Goal: Task Accomplishment & Management: Manage account settings

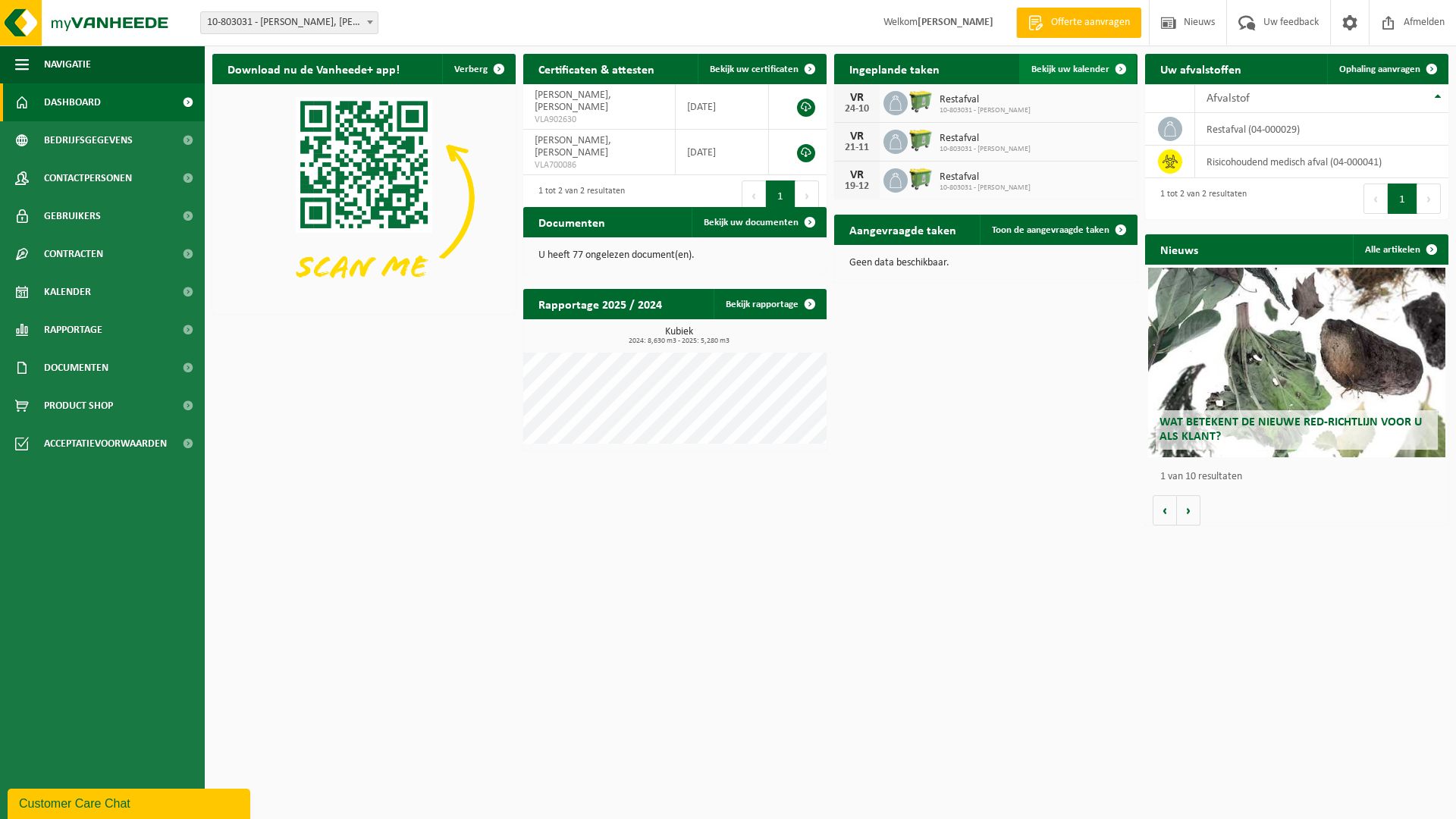
click at [1058, 65] on span "Bekijk uw kalender" at bounding box center [1069, 69] width 78 height 10
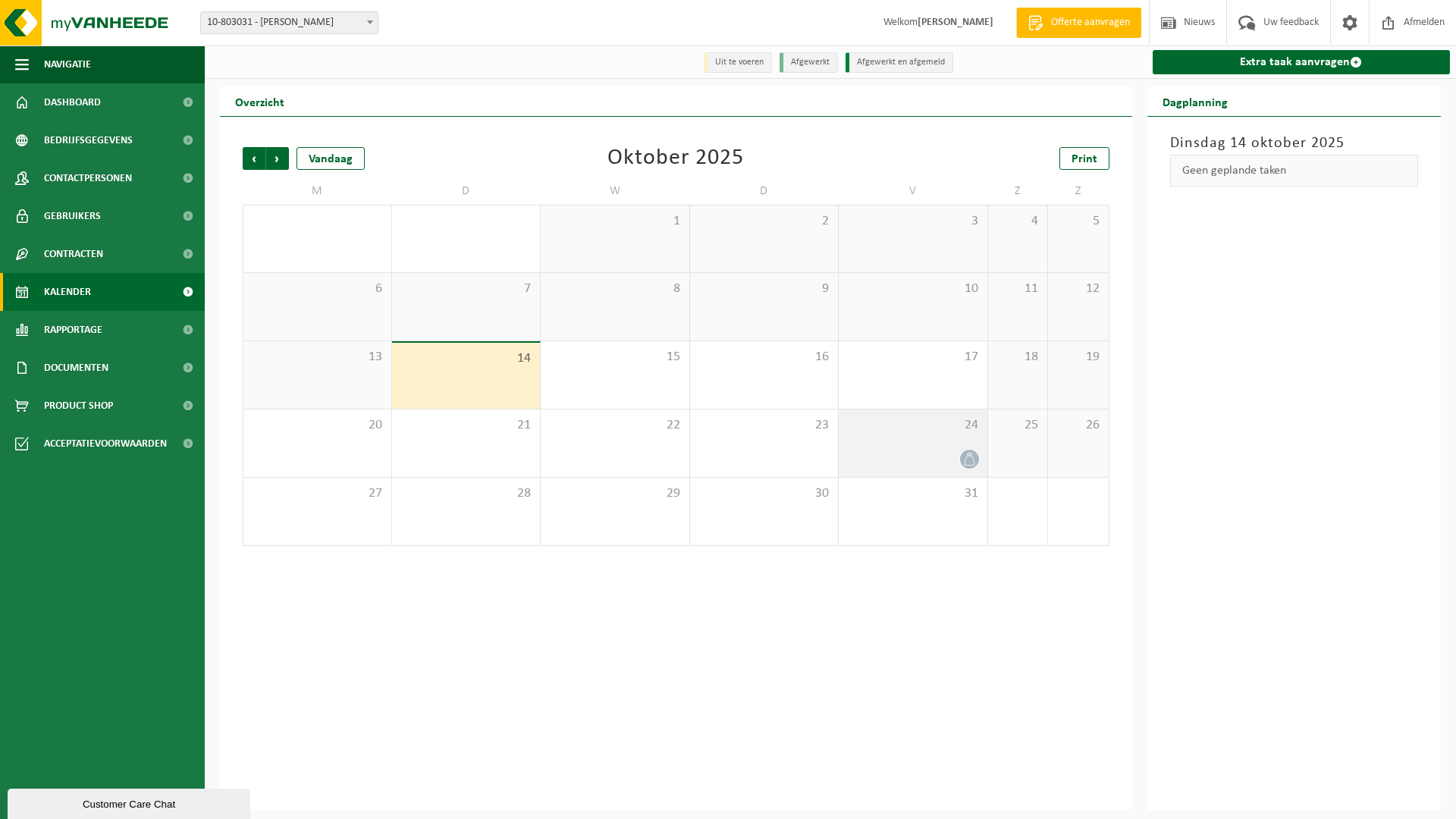
click at [936, 433] on span "24" at bounding box center [912, 425] width 133 height 17
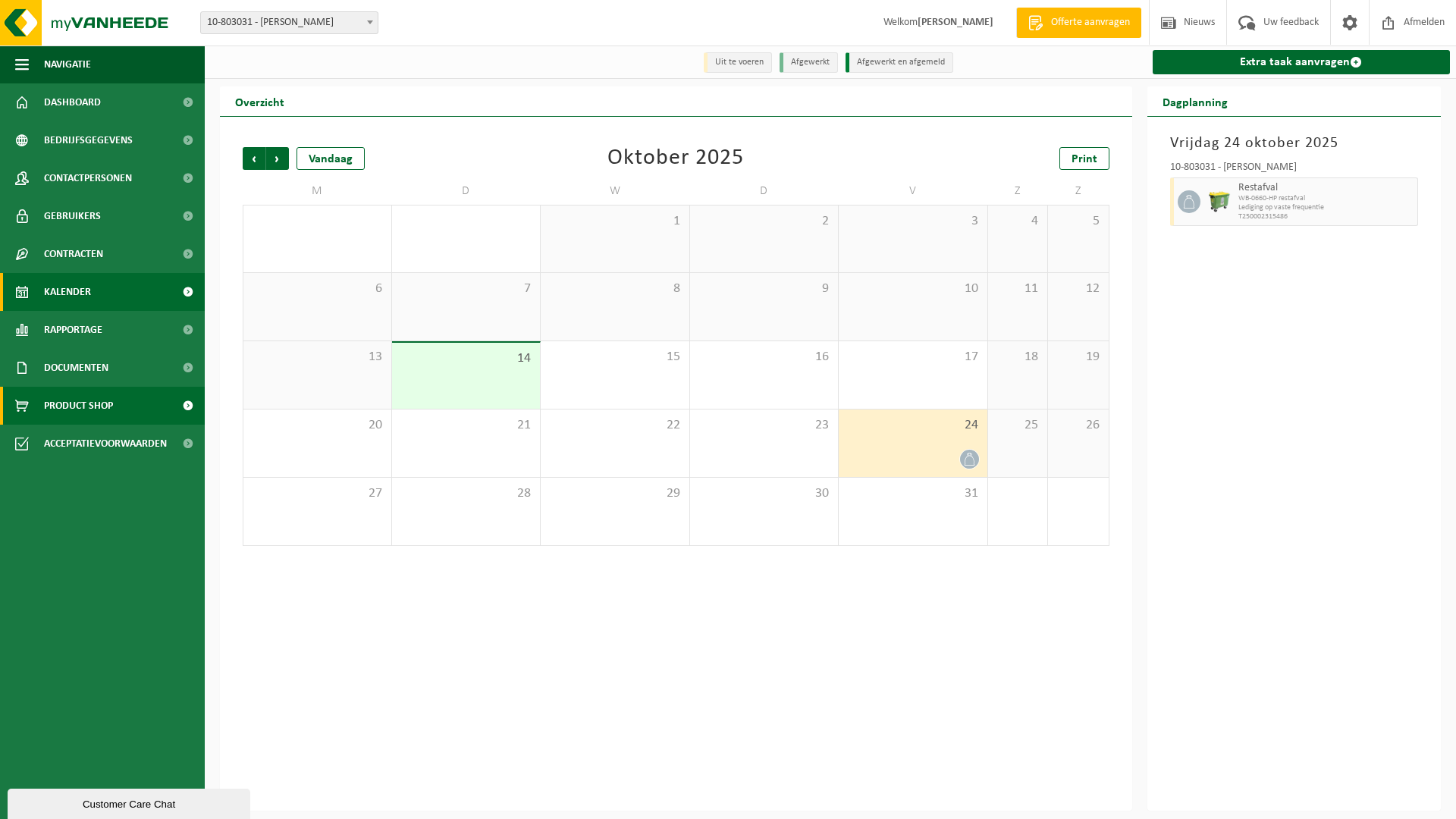
click at [107, 408] on span "Product Shop" at bounding box center [79, 405] width 69 height 38
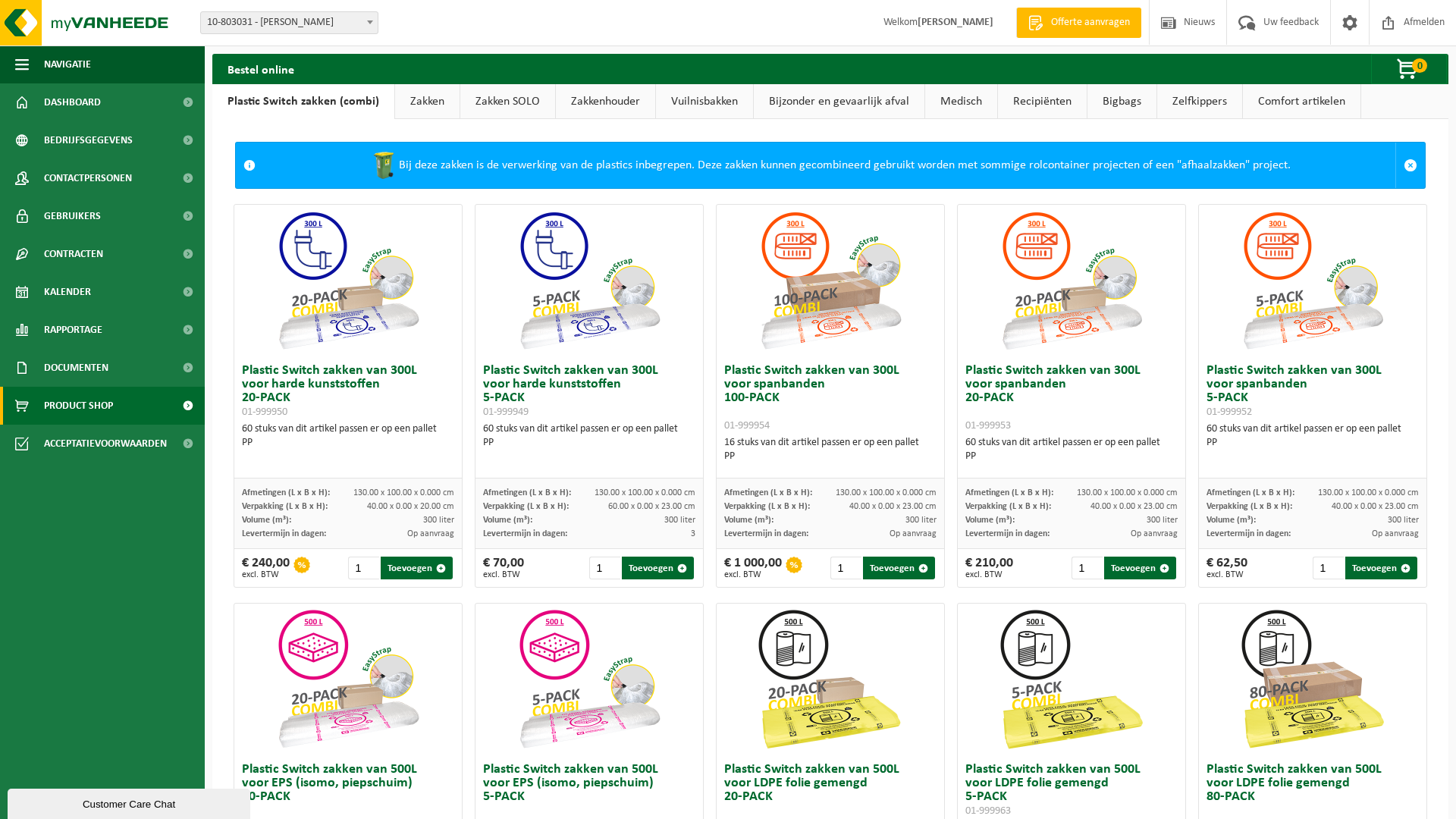
click at [963, 100] on link "Medisch" at bounding box center [961, 102] width 72 height 35
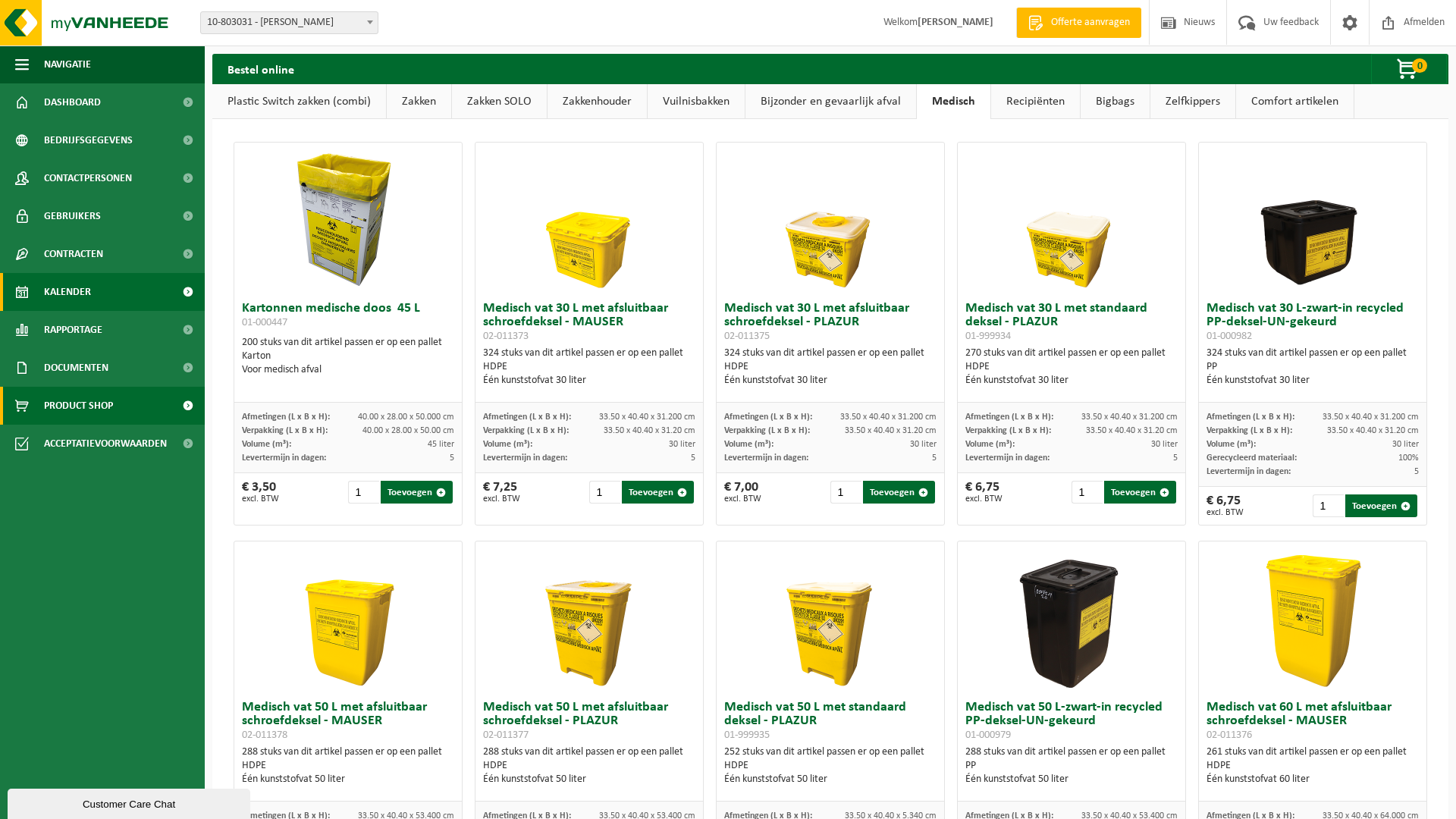
click at [68, 289] on span "Kalender" at bounding box center [68, 291] width 47 height 38
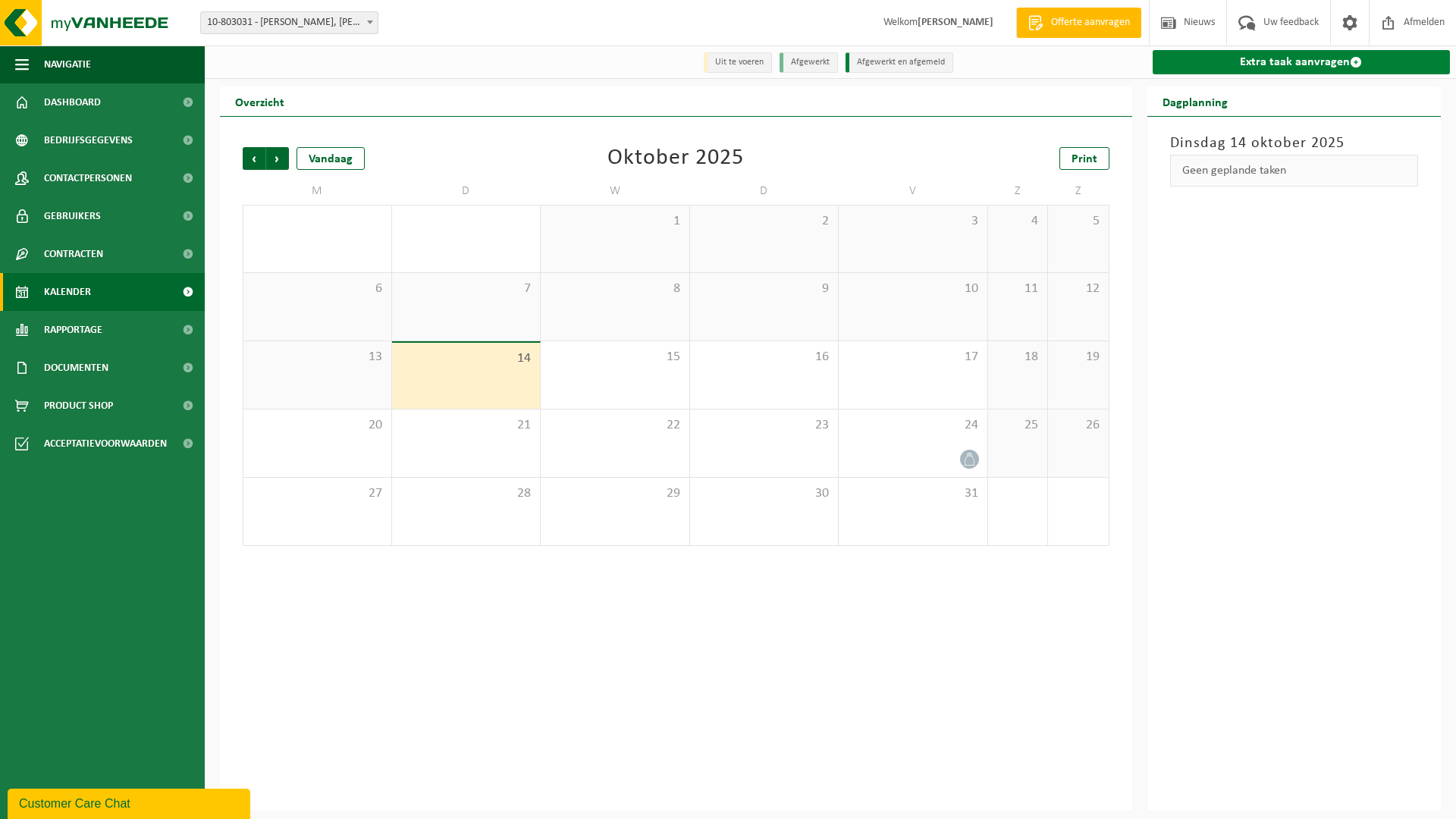
click at [1341, 62] on link "Extra taak aanvragen" at bounding box center [1301, 62] width 298 height 24
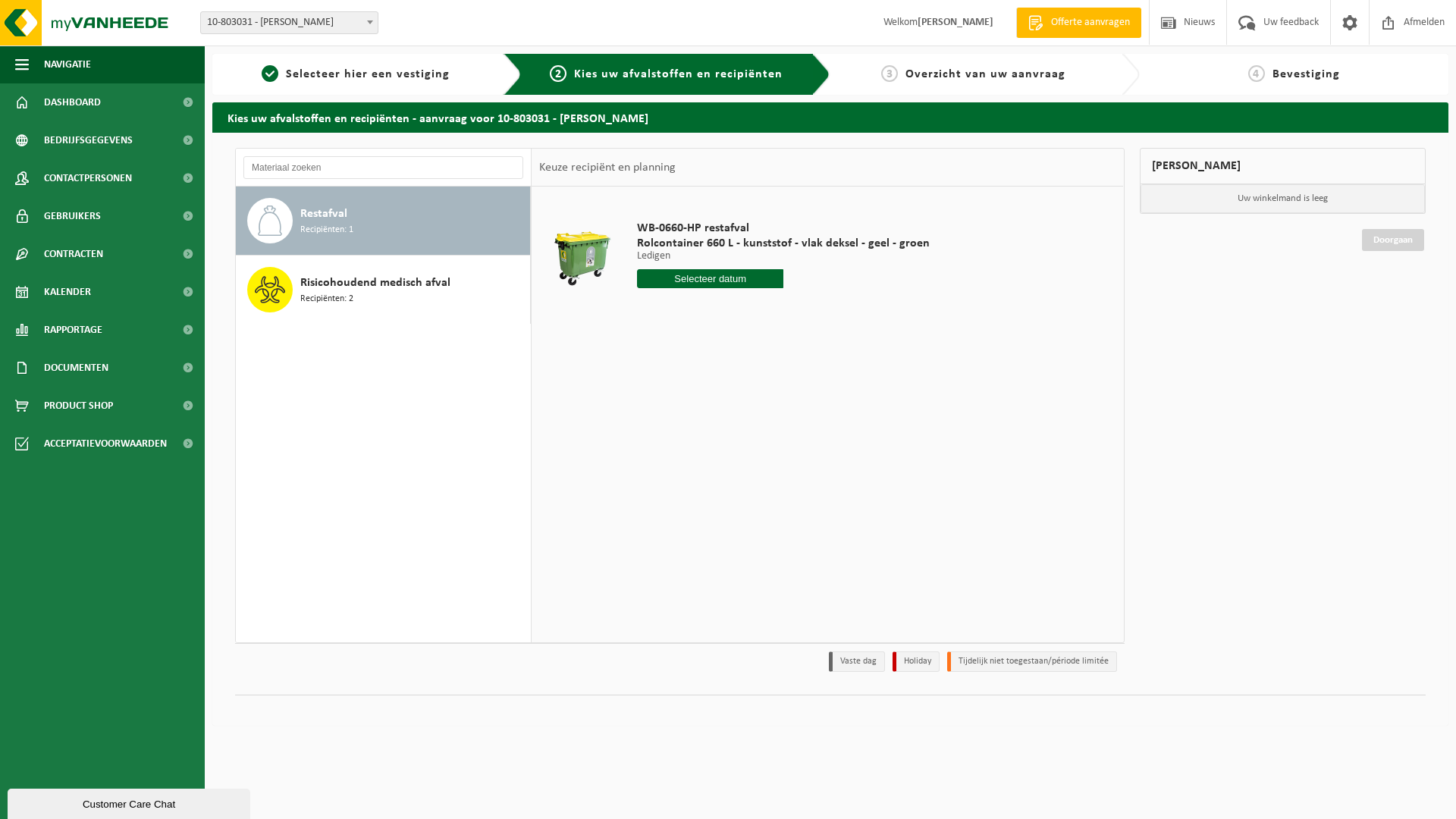
click at [715, 284] on input "text" at bounding box center [710, 279] width 146 height 19
click at [61, 102] on span "Dashboard" at bounding box center [73, 102] width 57 height 38
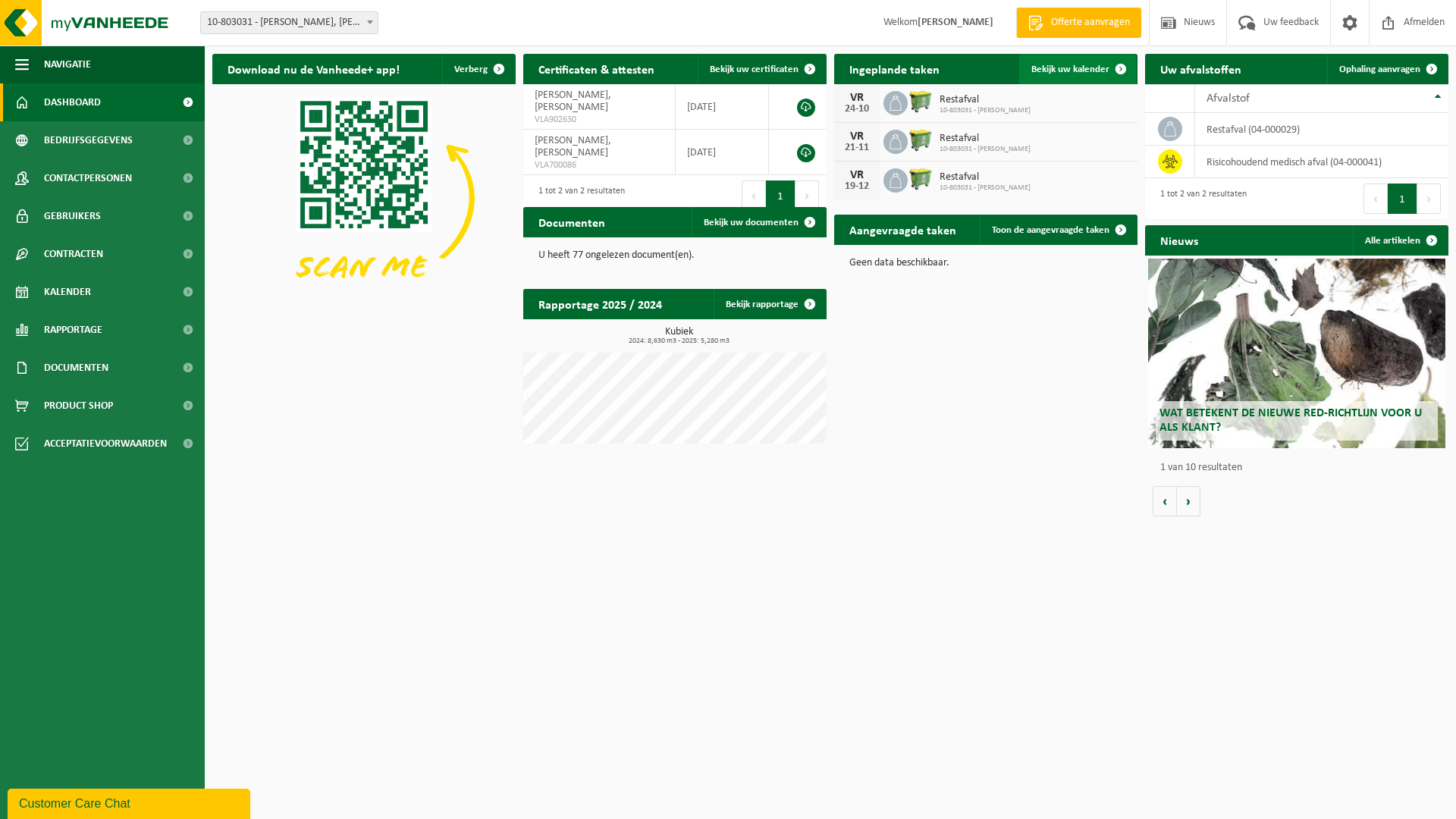
click at [1081, 68] on span "Bekijk uw kalender" at bounding box center [1069, 69] width 78 height 10
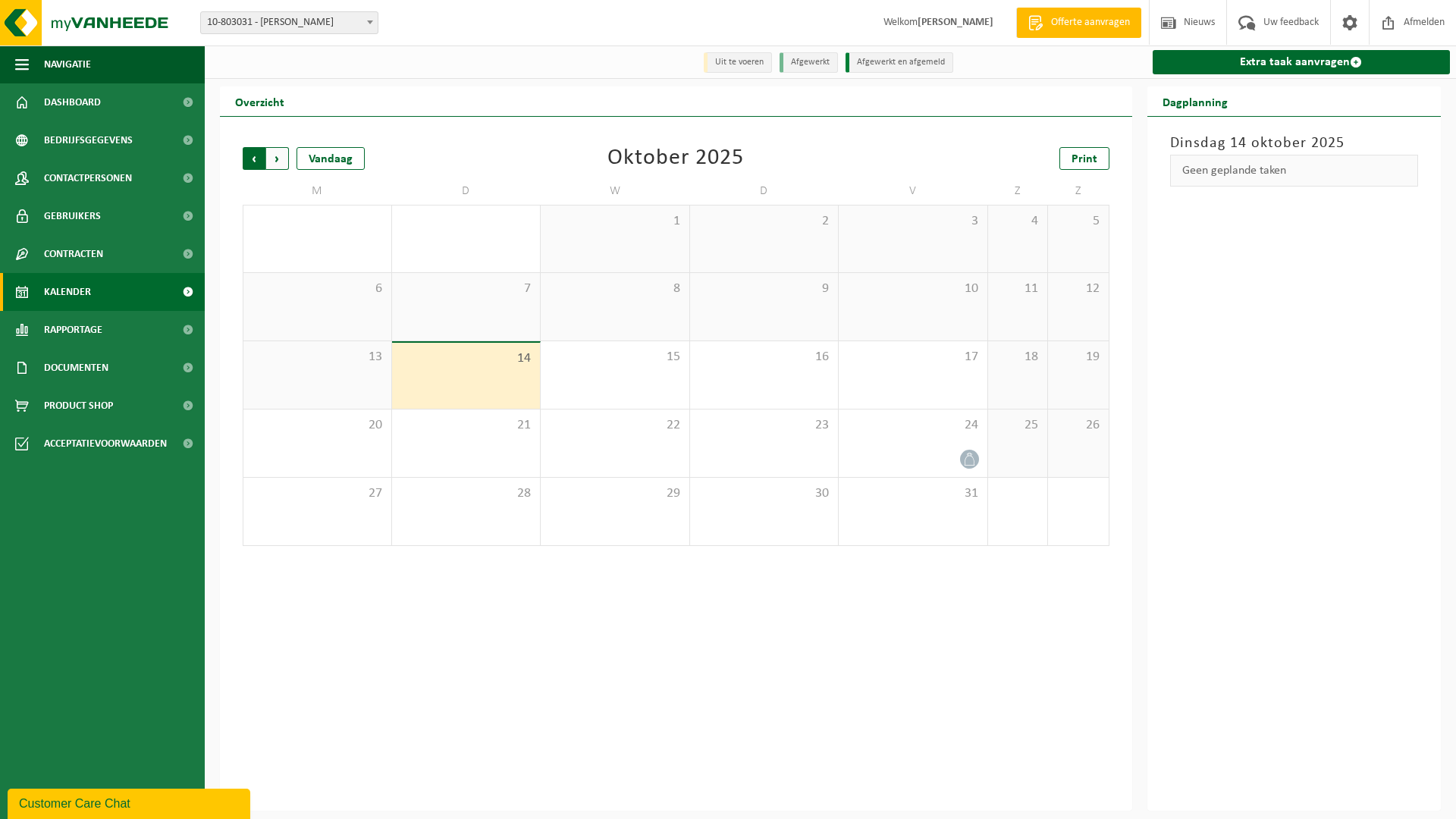
click at [279, 161] on span "Volgende" at bounding box center [277, 158] width 23 height 23
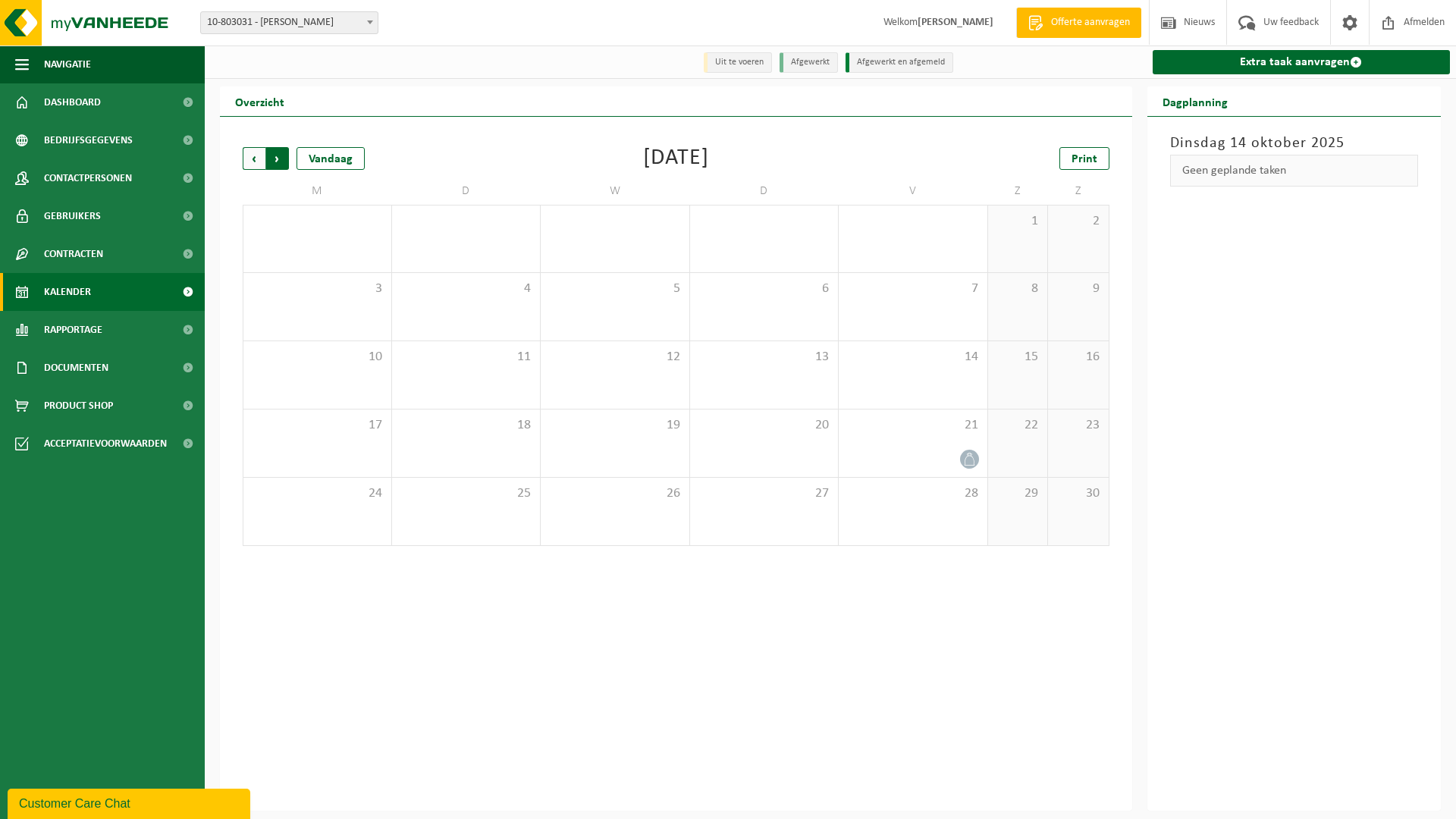
click at [250, 161] on span "Vorige" at bounding box center [254, 158] width 23 height 23
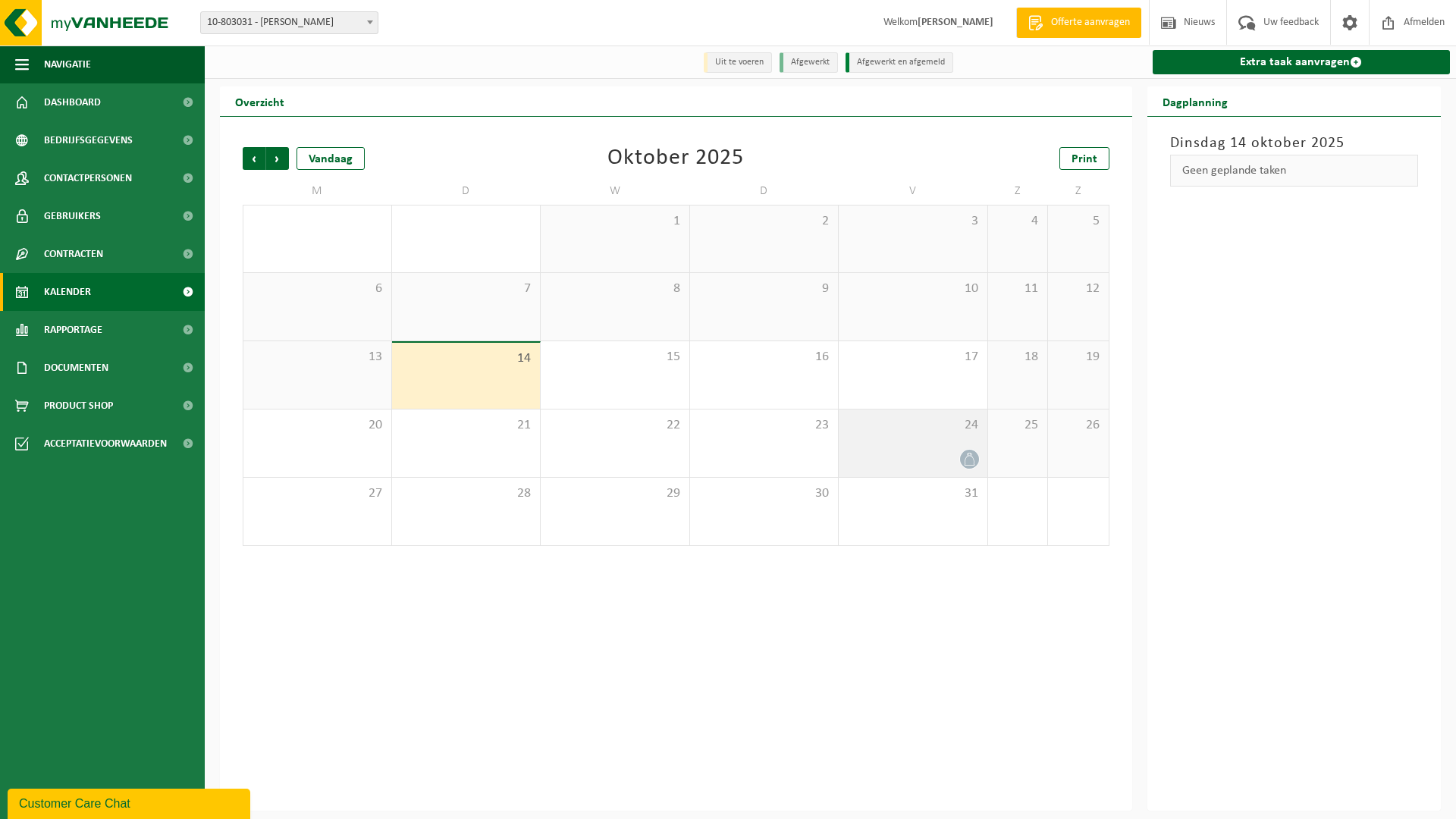
click at [973, 449] on span at bounding box center [969, 458] width 19 height 19
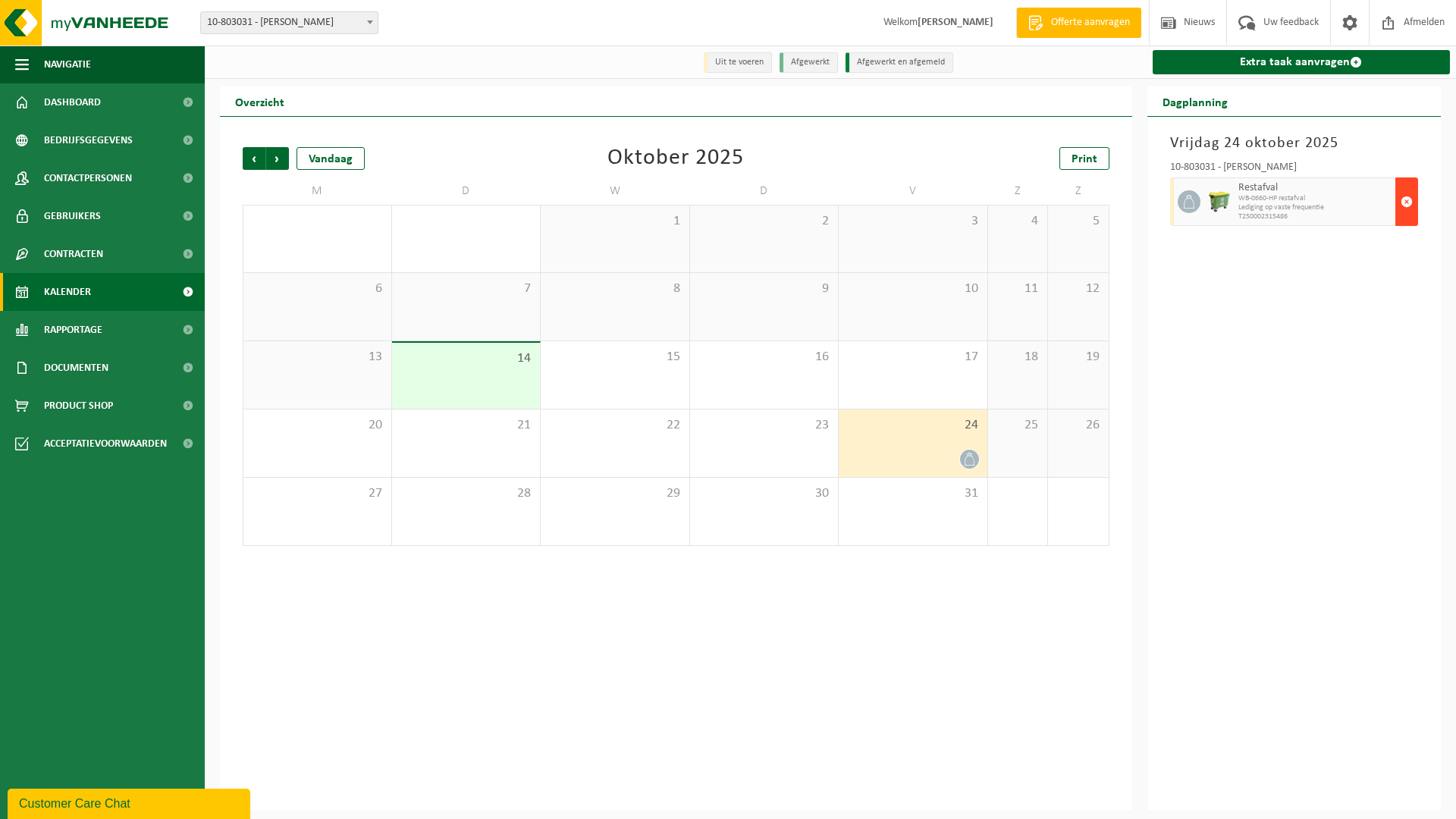
click at [1405, 200] on span "button" at bounding box center [1407, 202] width 12 height 30
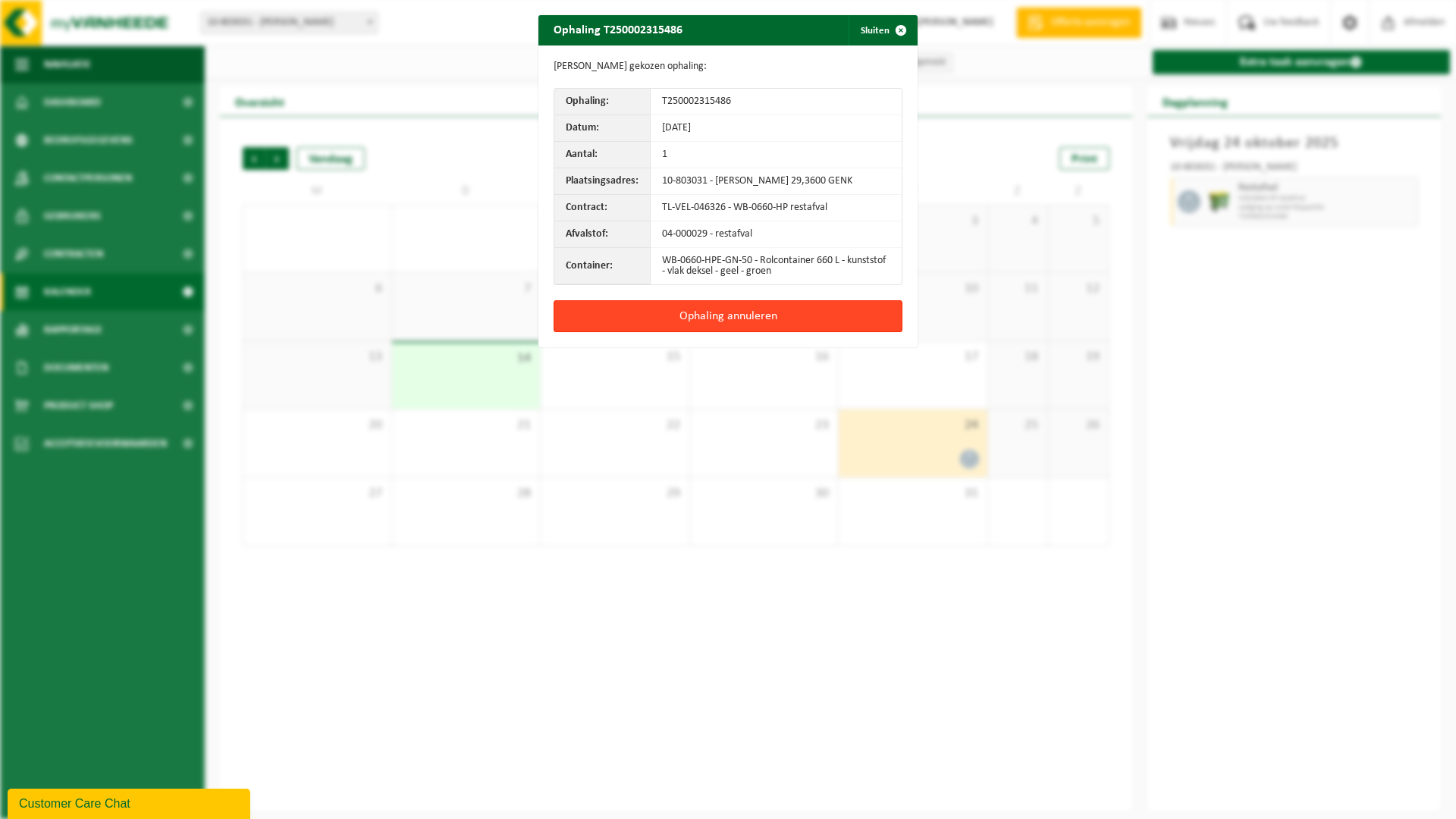
click at [741, 325] on button "Ophaling annuleren" at bounding box center [727, 316] width 349 height 32
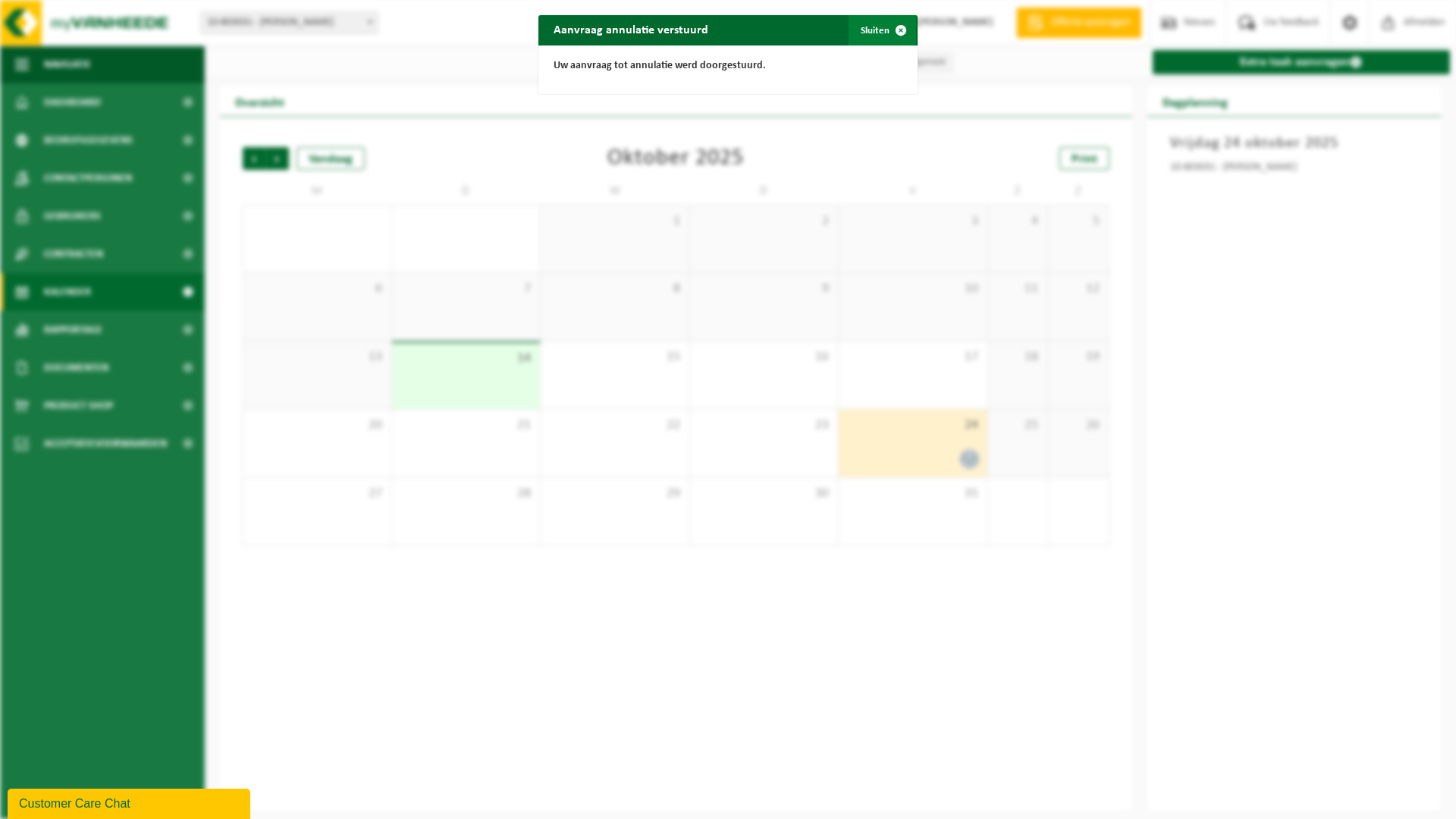
click at [885, 31] on span "button" at bounding box center [900, 30] width 30 height 30
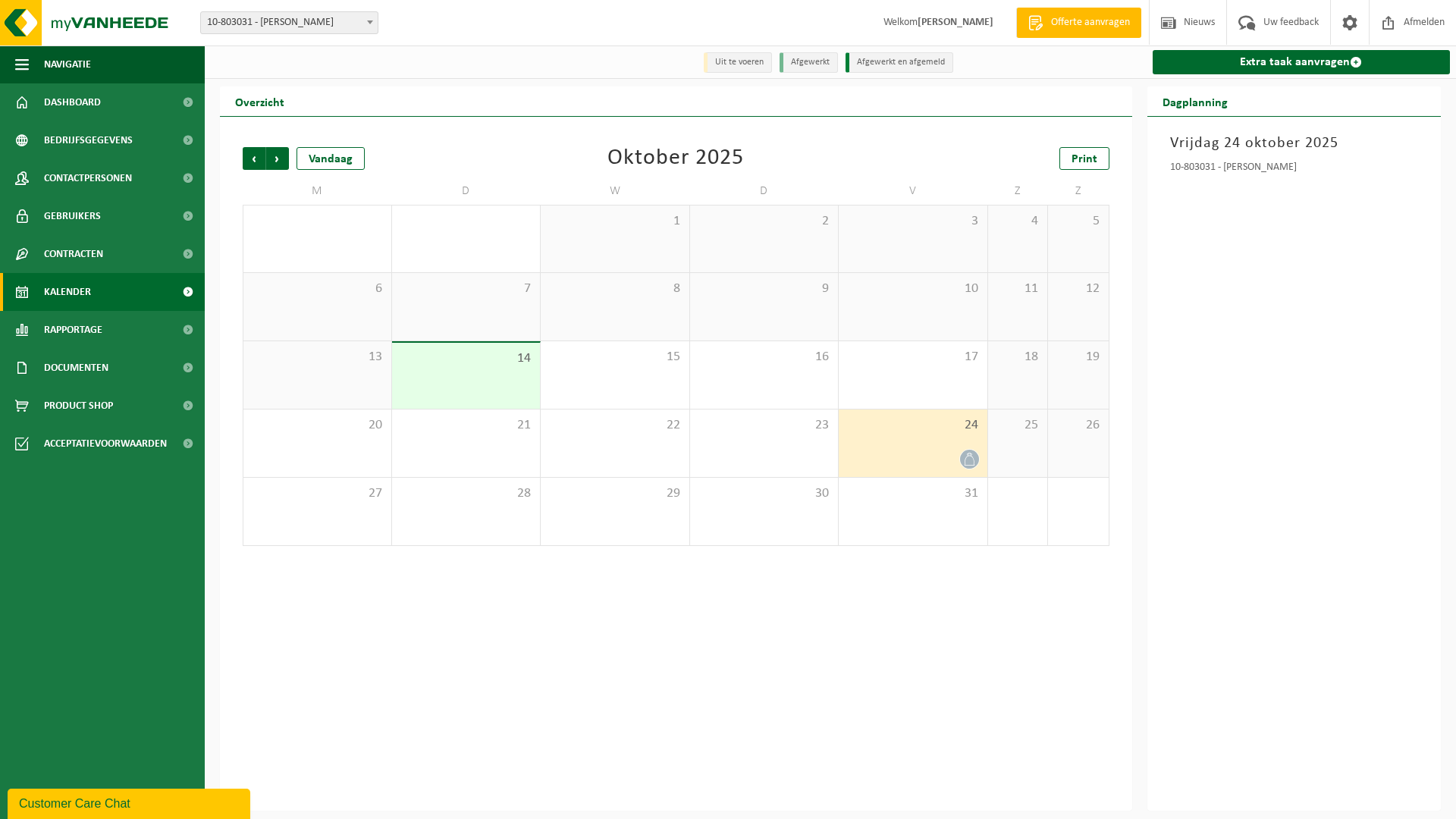
click at [953, 454] on div at bounding box center [912, 458] width 133 height 20
click at [968, 456] on icon at bounding box center [969, 458] width 13 height 13
click at [278, 160] on span "Volgende" at bounding box center [277, 158] width 23 height 23
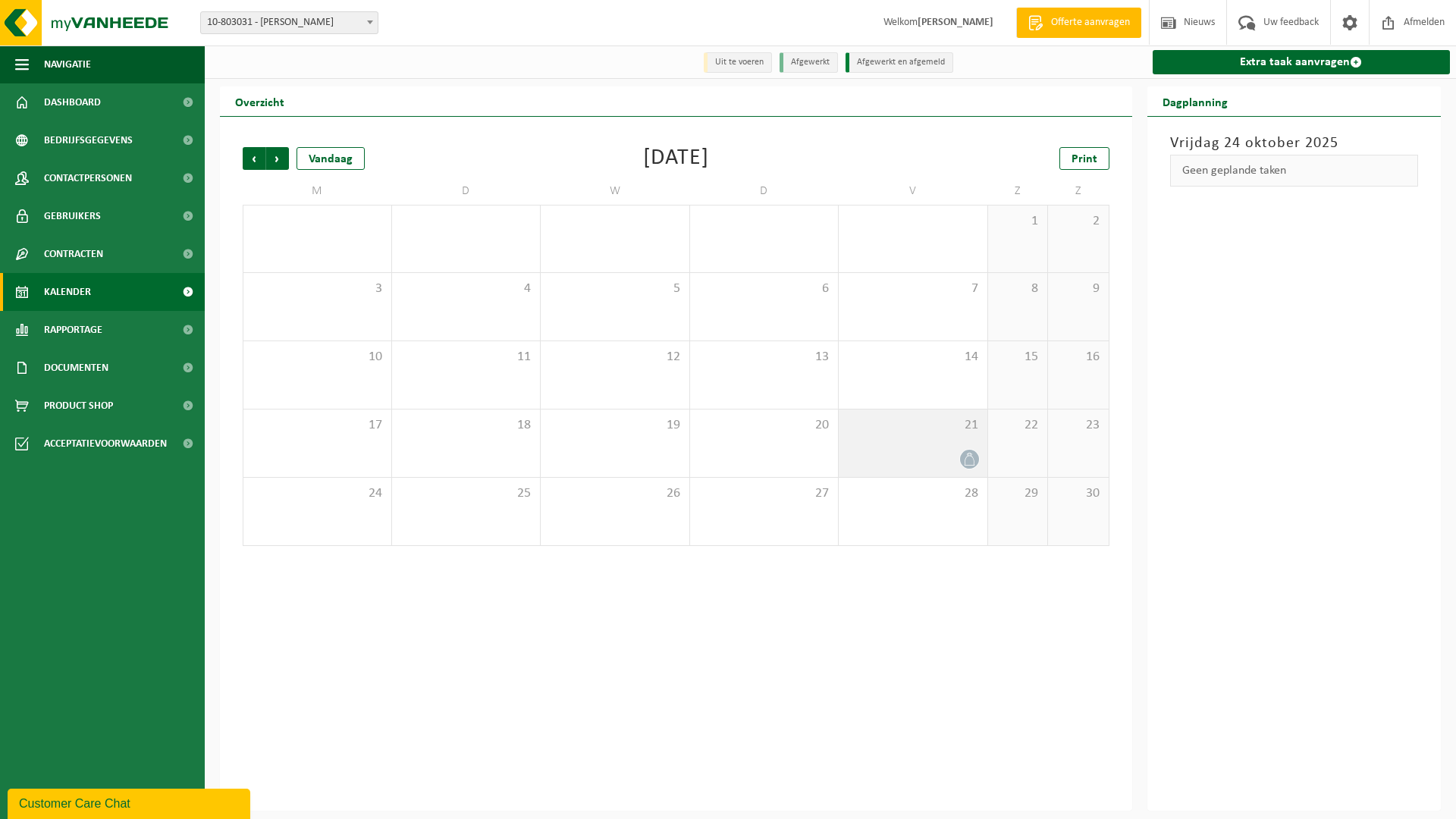
click at [944, 454] on div at bounding box center [912, 458] width 133 height 20
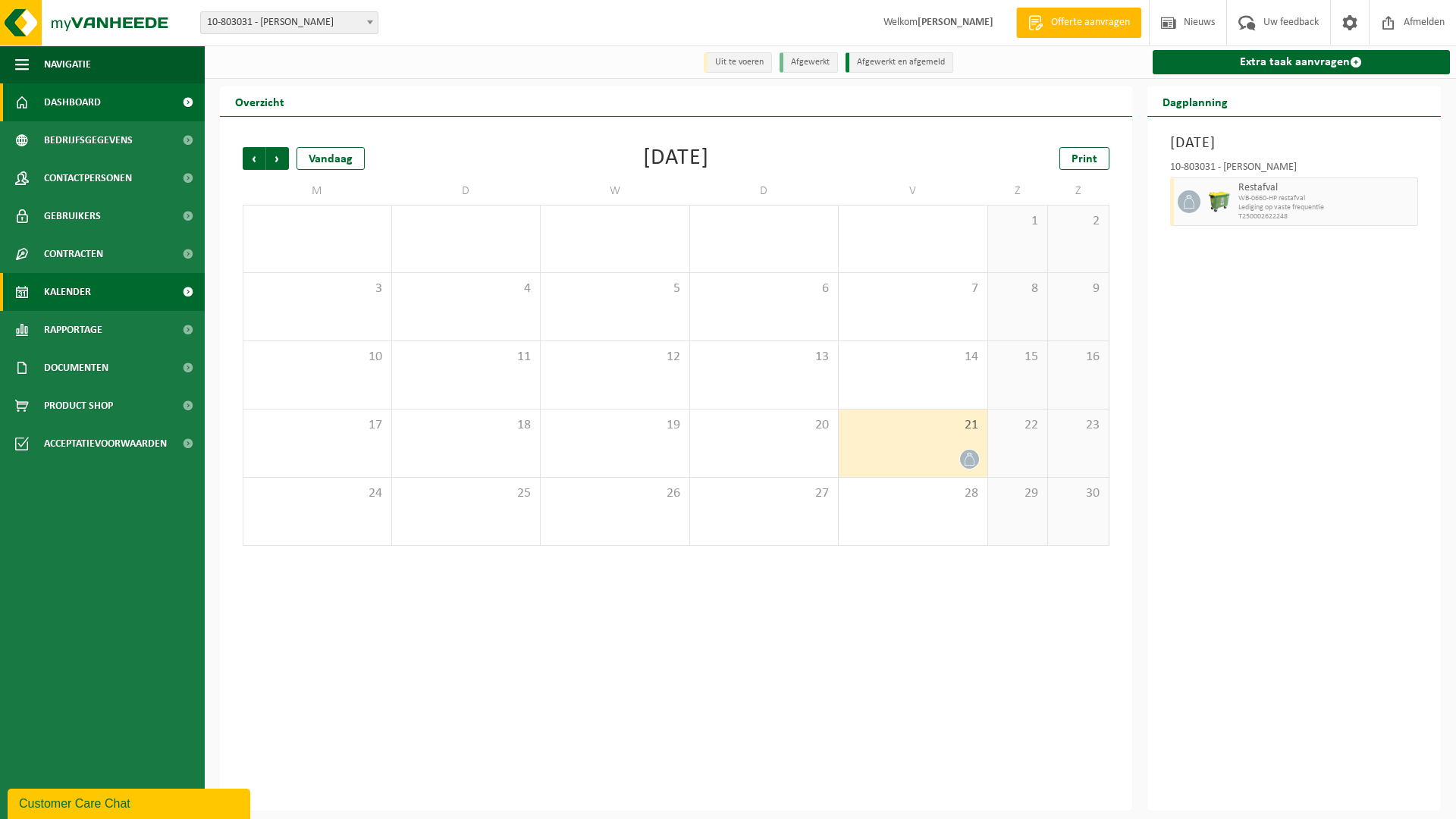
click at [60, 100] on span "Dashboard" at bounding box center [73, 102] width 57 height 38
